Goal: Task Accomplishment & Management: Manage account settings

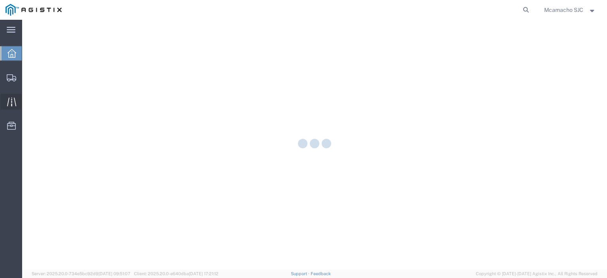
click at [12, 98] on icon at bounding box center [11, 101] width 9 height 9
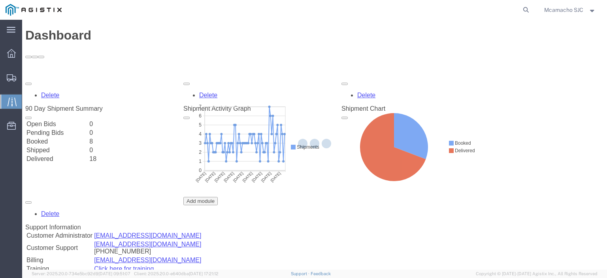
click at [13, 105] on icon at bounding box center [12, 101] width 9 height 9
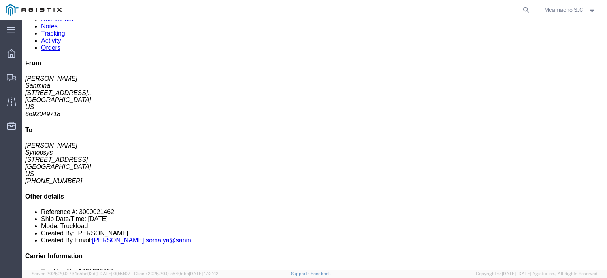
scroll to position [40, 0]
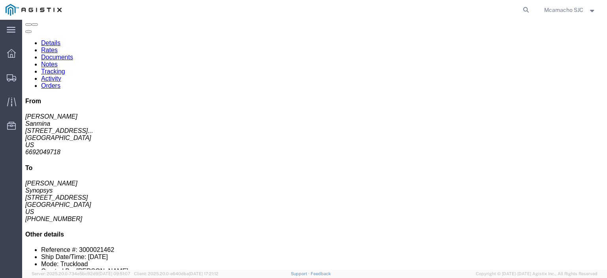
click link "Tracking"
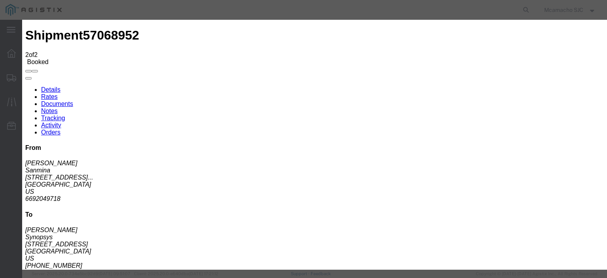
type input "[DATE]"
type input "7:00 PM"
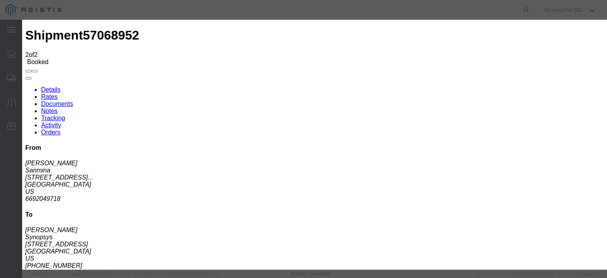
type input "[DATE]"
type input "11:56 AM"
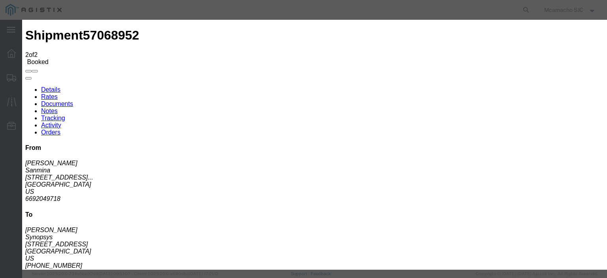
select select "DELIVRED"
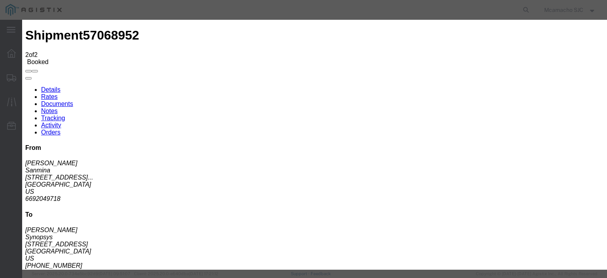
type input "[DATE]"
type input "1:00 PM"
type input "[PERSON_NAME]"
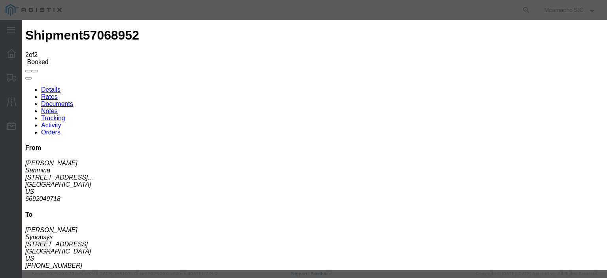
type textarea "ATTEMPTED PU OCT 08.2025"
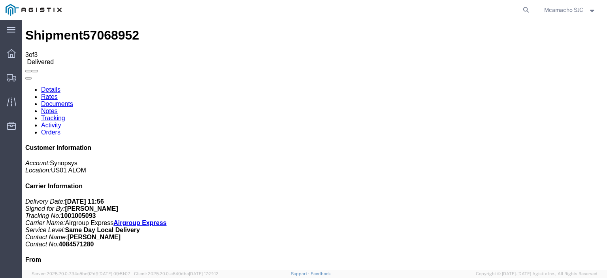
click at [73, 100] on link "Documents" at bounding box center [57, 103] width 32 height 7
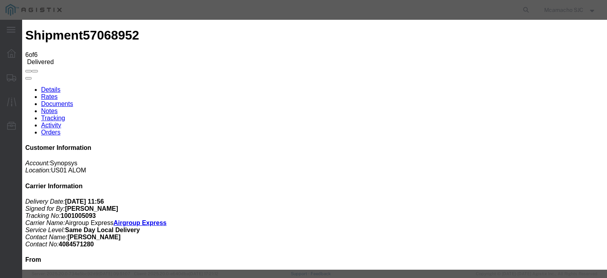
type input "C:\fakepath\1001005313 POD.pdf"
drag, startPoint x: 262, startPoint y: 86, endPoint x: 268, endPoint y: 91, distance: 7.6
type input "AIRGROUP"
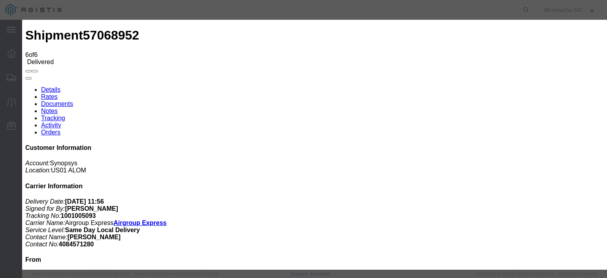
type input "POD"
drag, startPoint x: 485, startPoint y: 82, endPoint x: 489, endPoint y: 87, distance: 6.4
select select "PROOF_OF_DELIVERY"
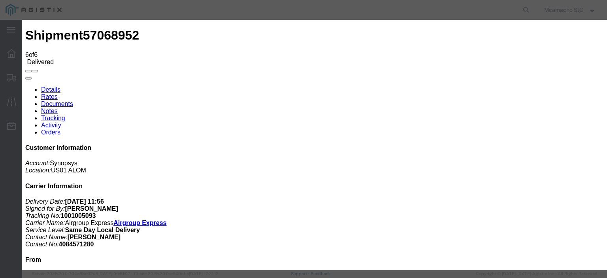
select select
